Goal: Transaction & Acquisition: Purchase product/service

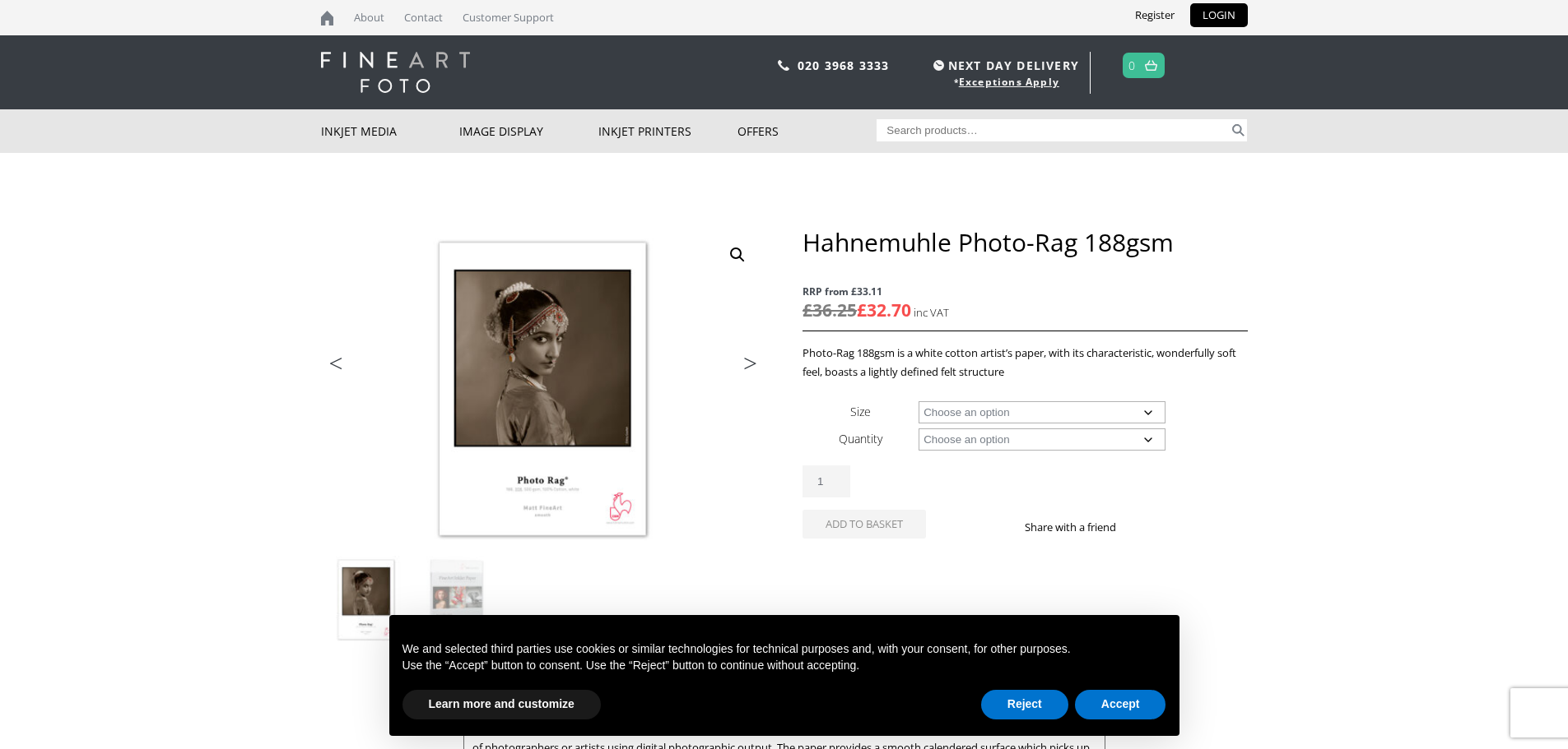
click at [1147, 411] on select "Choose an option A4 Sheet A3 Sheet A3+ Sheet A2 Sheet 17" Wide Roll 24" Wide Ro…" at bounding box center [1042, 412] width 247 height 22
click at [919, 401] on select "Choose an option A4 Sheet A3 Sheet A3+ Sheet A2 Sheet 17" Wide Roll 24" Wide Ro…" at bounding box center [1042, 412] width 247 height 22
select select "a4-sheet"
click at [1141, 438] on select "Choose an option 25 Sheets" at bounding box center [1042, 439] width 247 height 22
select select "25-sheets"
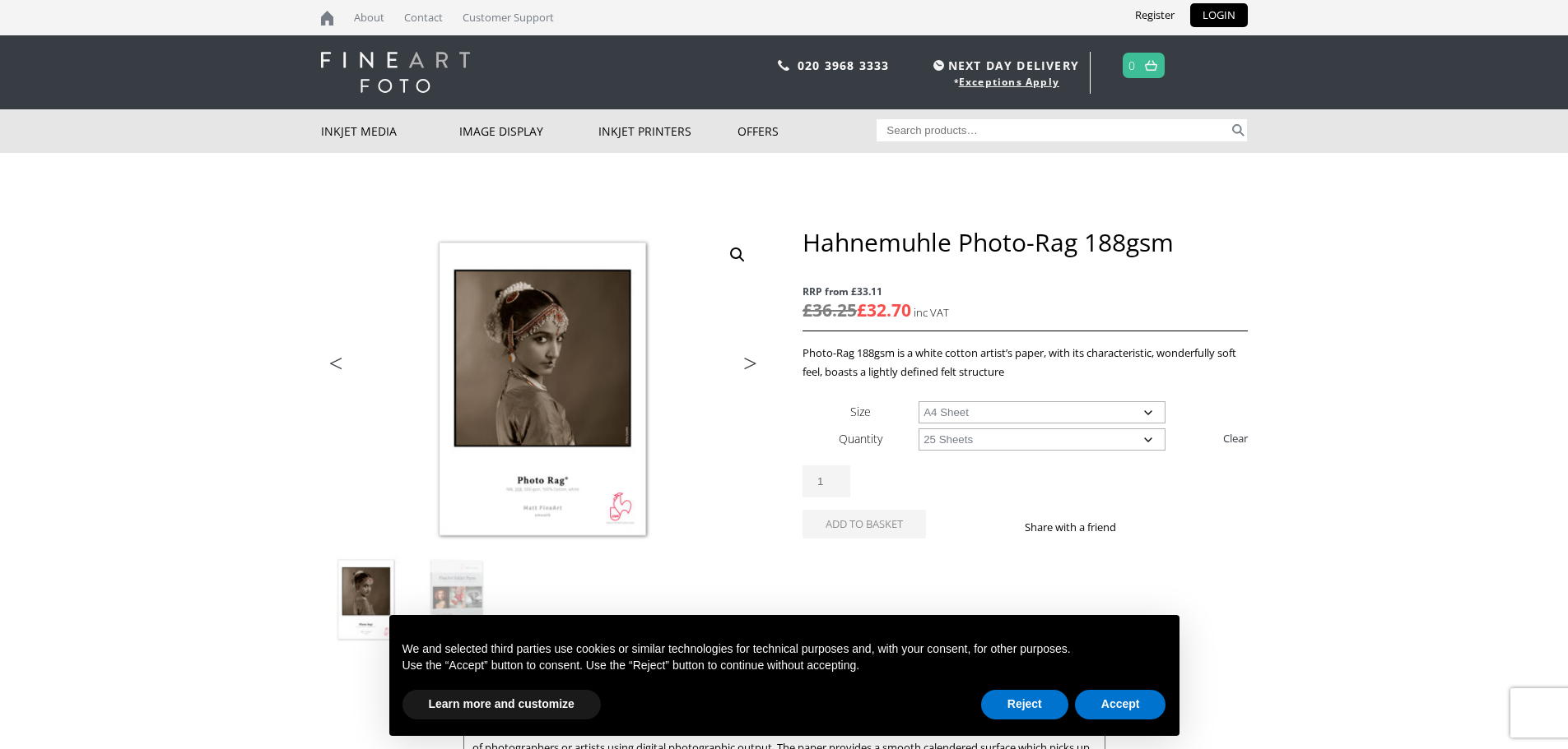
click at [919, 428] on select "Choose an option 25 Sheets" at bounding box center [1042, 439] width 247 height 22
select select "a4-sheet"
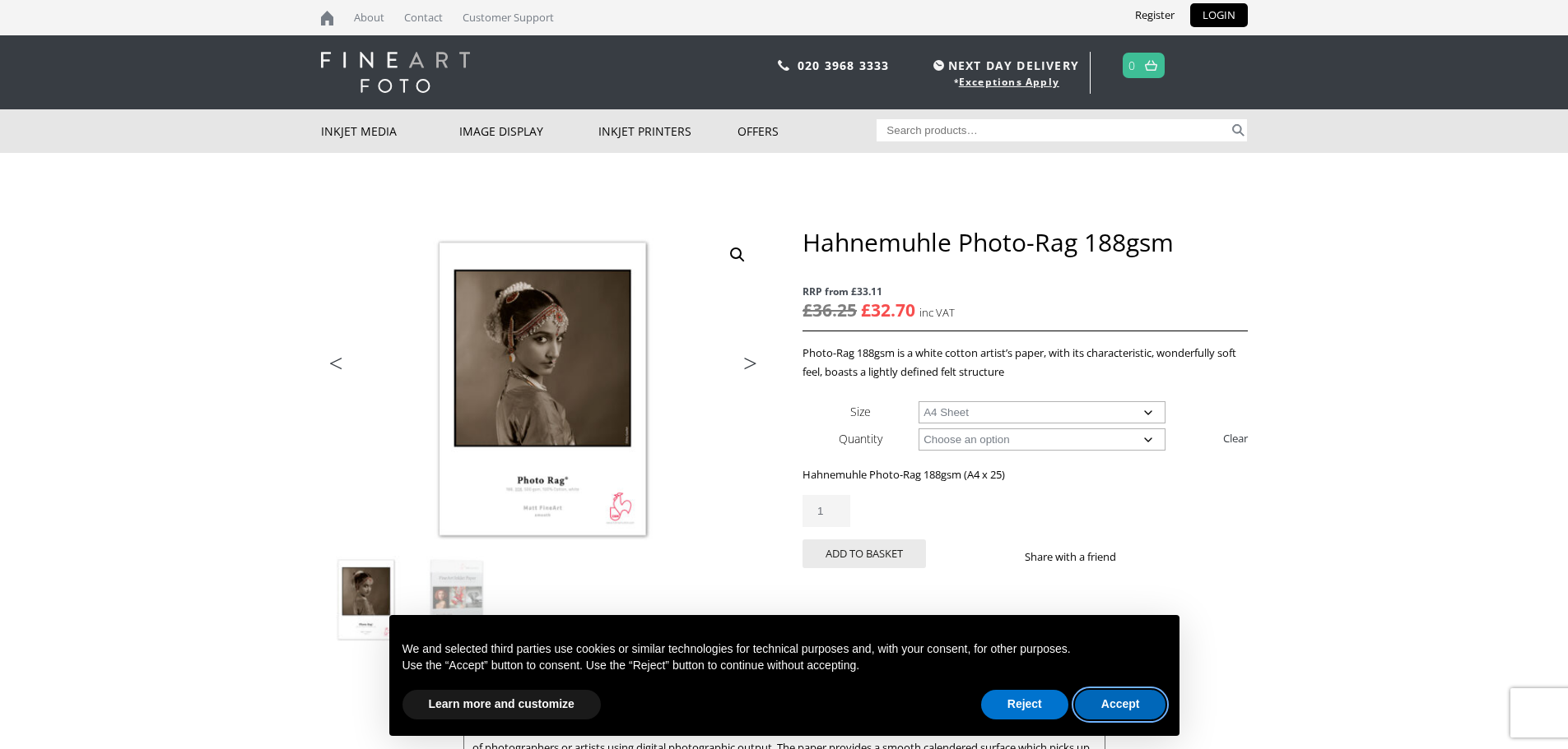
click at [1124, 706] on button "Accept" at bounding box center [1121, 705] width 92 height 30
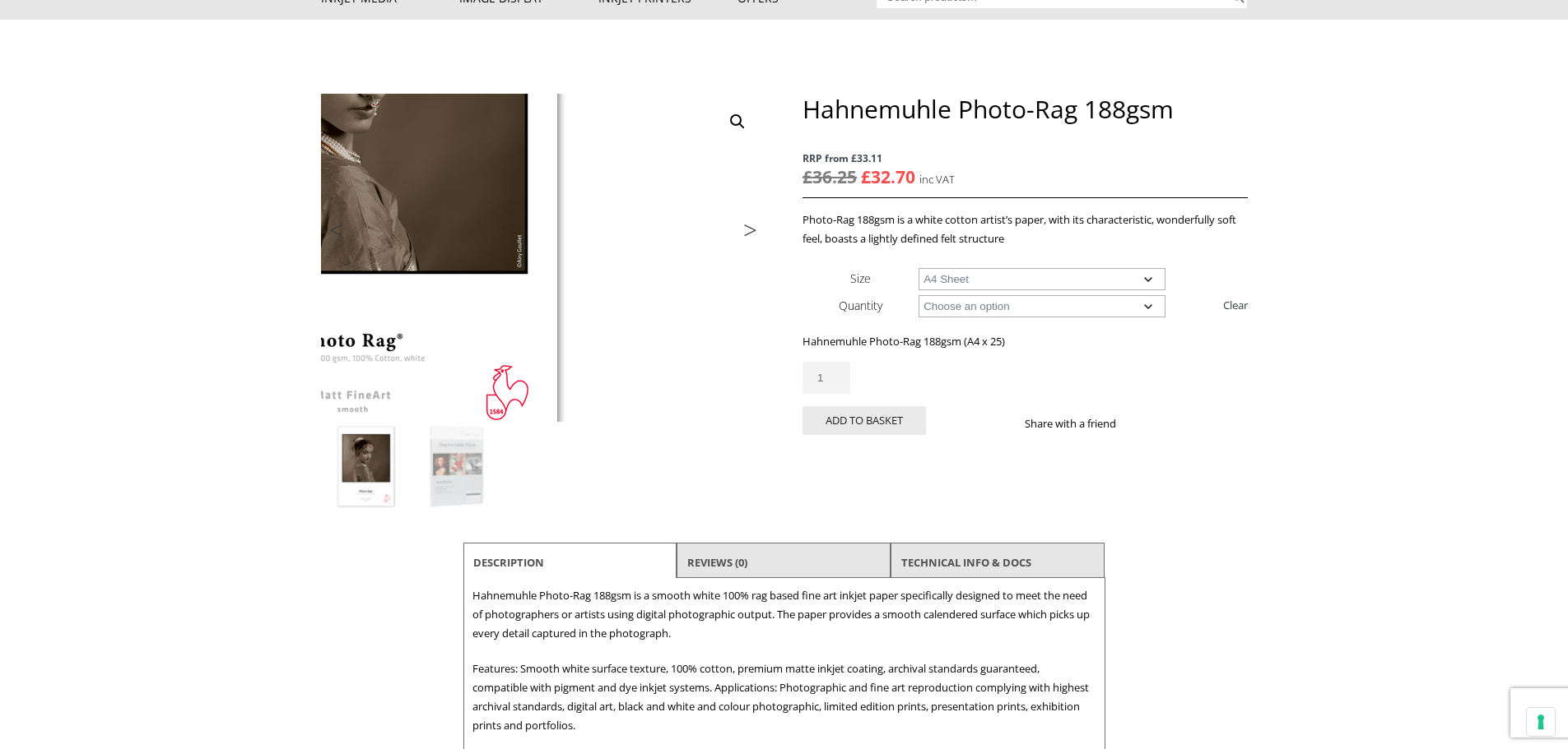
scroll to position [165, 0]
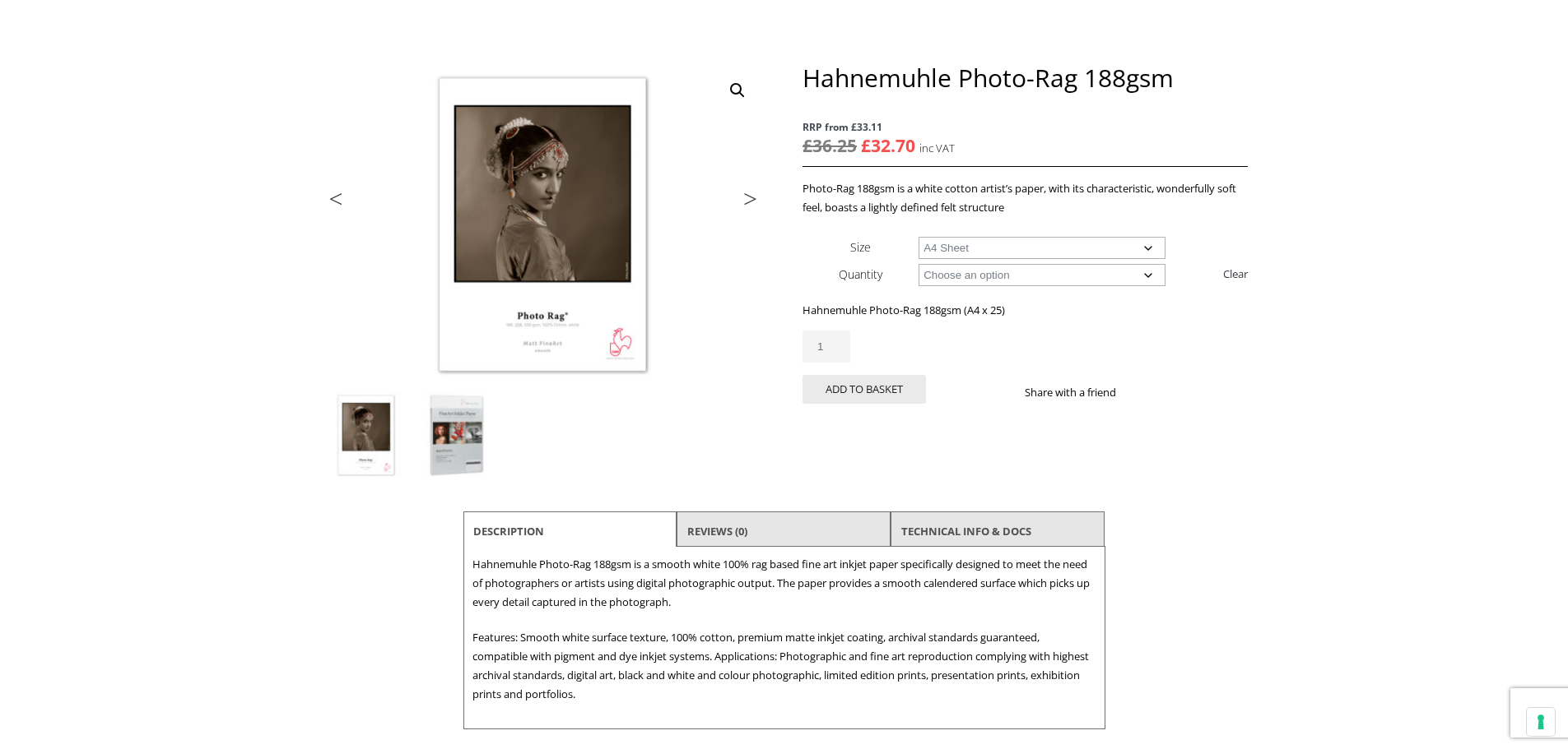
click at [457, 451] on img at bounding box center [457, 436] width 89 height 89
